Goal: Task Accomplishment & Management: Manage account settings

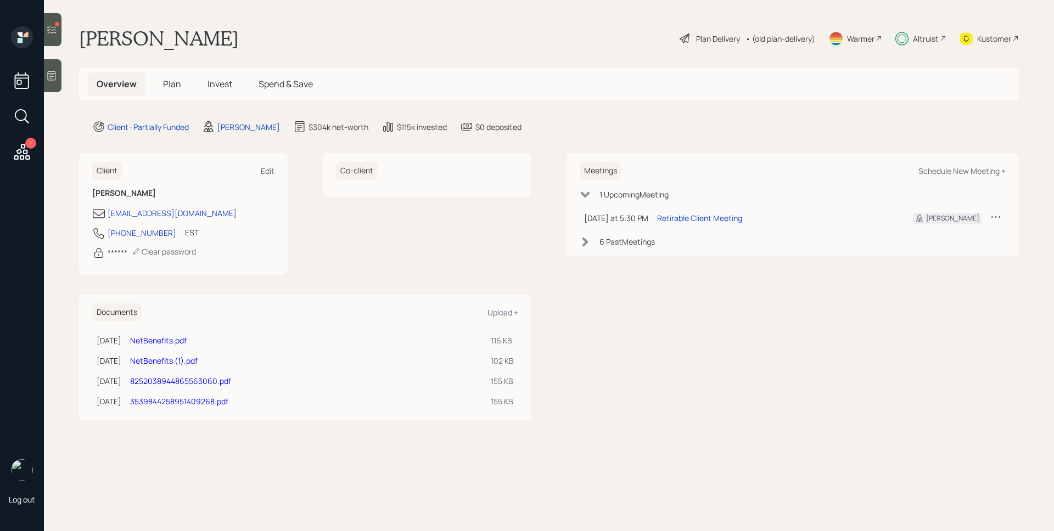
click at [54, 27] on icon at bounding box center [51, 29] width 11 height 11
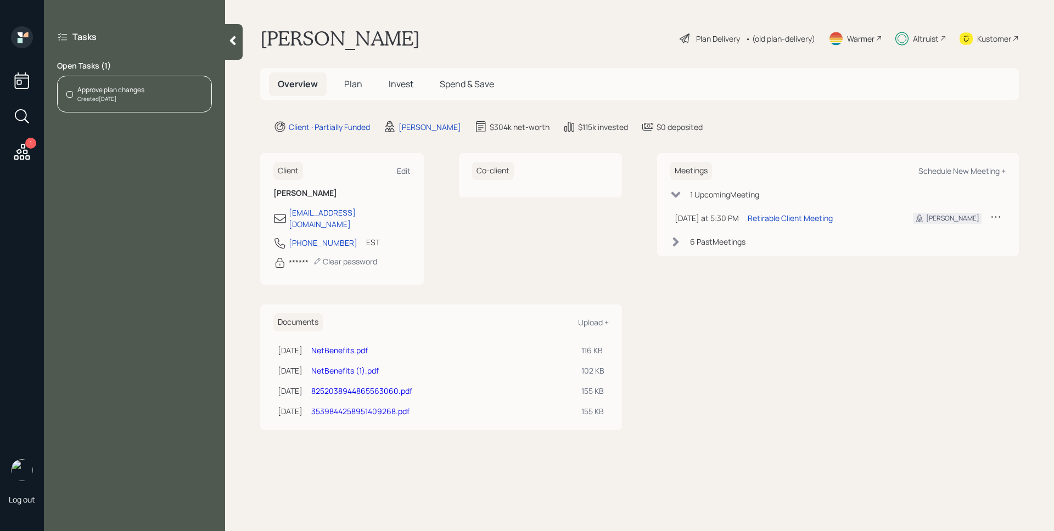
click at [396, 86] on span "Invest" at bounding box center [401, 84] width 25 height 12
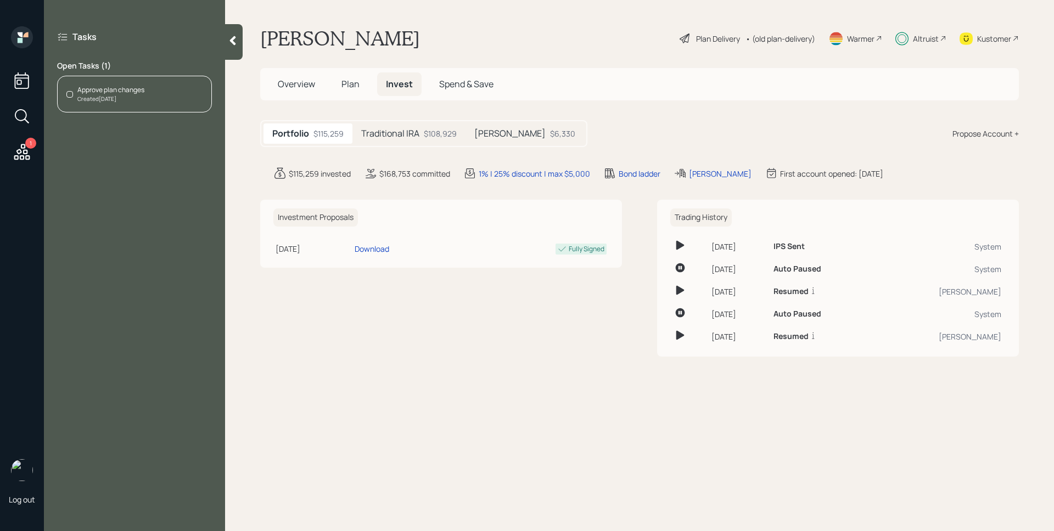
click at [415, 131] on h5 "Traditional IRA" at bounding box center [390, 133] width 58 height 10
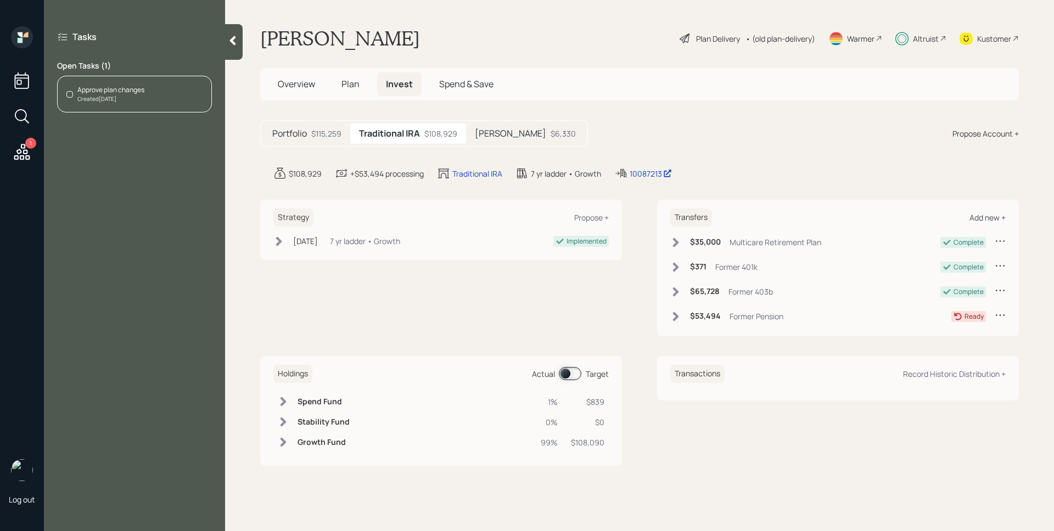
click at [985, 214] on div "Add new +" at bounding box center [987, 217] width 36 height 10
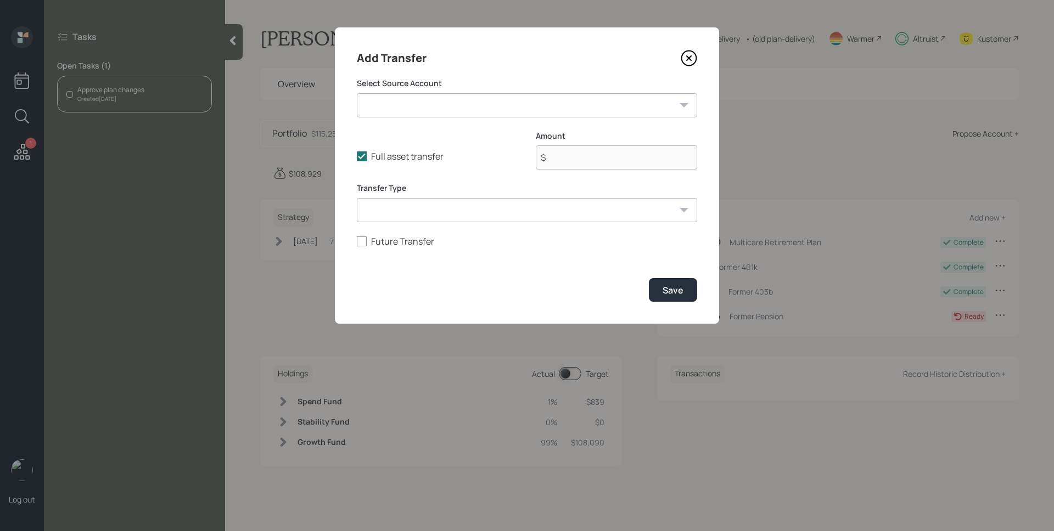
click at [519, 93] on select "Former Pension ($53,494 | IRA) Former 401k ($25,452 | 401(k)) Former 403b ($0 |…" at bounding box center [527, 105] width 340 height 24
select select "8ace5ecf-042f-422f-891e-678fe1e7eb7c"
click at [357, 93] on select "Former Pension ($53,494 | IRA) Former 401k ($25,452 | 401(k)) Former 403b ($0 |…" at bounding box center [527, 105] width 340 height 24
type input "$ 25,452"
click at [681, 289] on div "Save" at bounding box center [672, 290] width 21 height 12
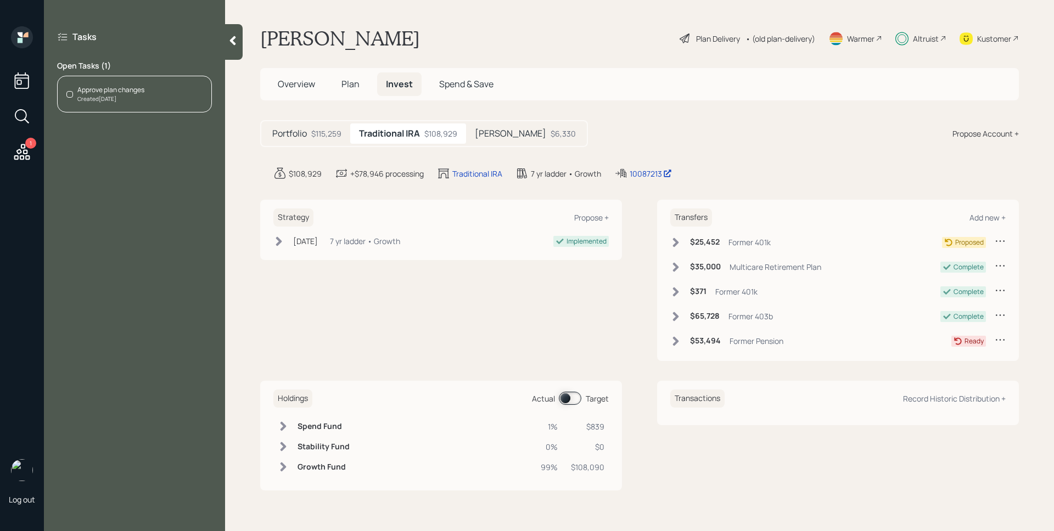
click at [173, 93] on div "Approve plan changes Created [DATE]" at bounding box center [134, 94] width 155 height 37
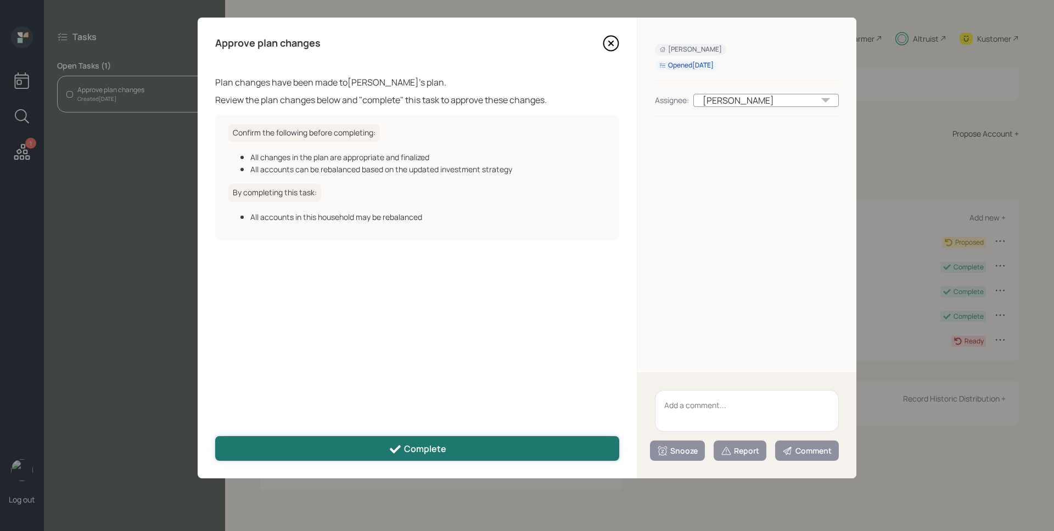
click at [521, 449] on button "Complete" at bounding box center [417, 448] width 404 height 25
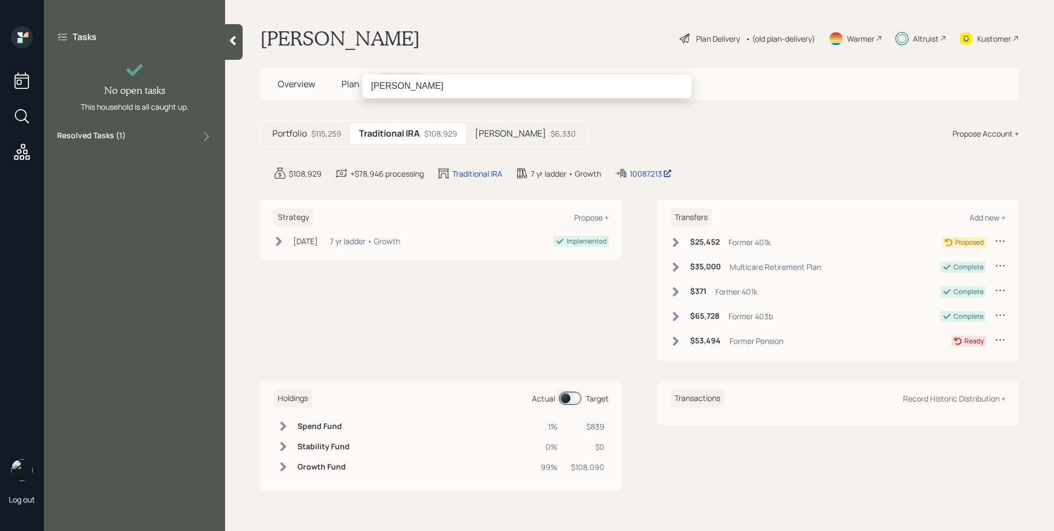
type input "[PERSON_NAME]"
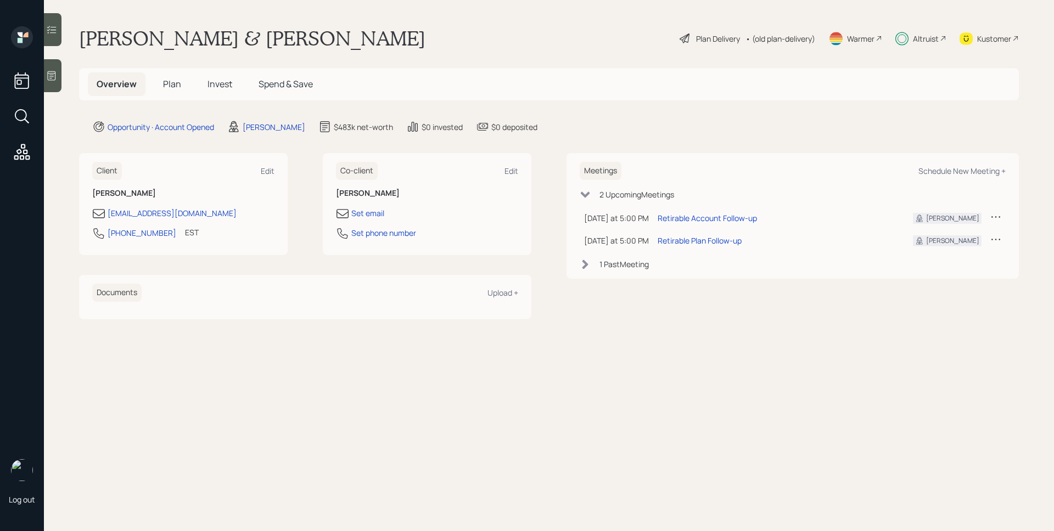
click at [926, 34] on div "Altruist" at bounding box center [926, 39] width 26 height 12
